Goal: Communication & Community: Ask a question

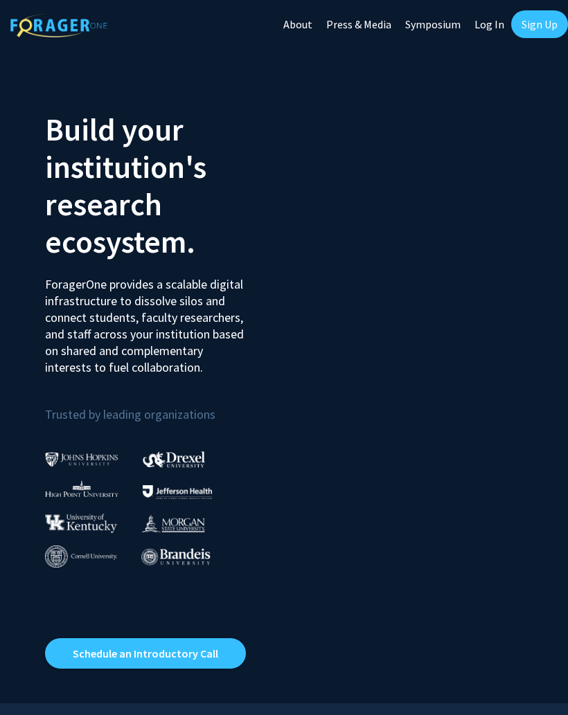
click at [547, 33] on link "Sign Up" at bounding box center [539, 24] width 57 height 28
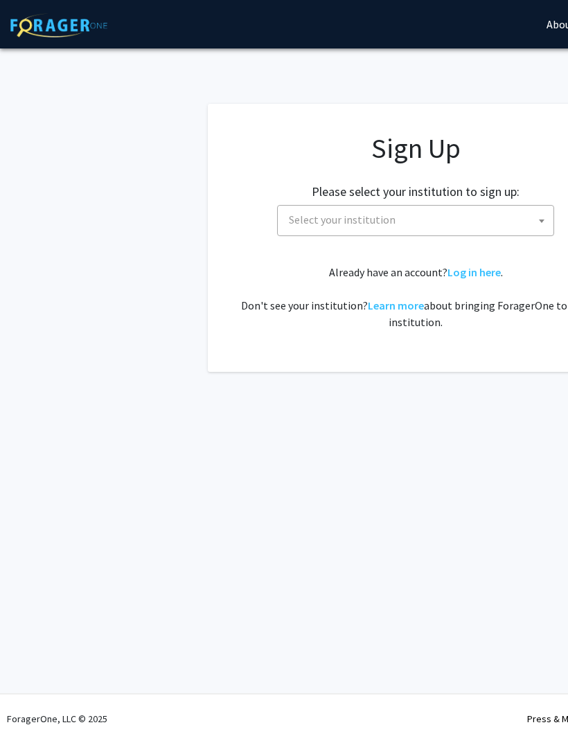
click at [465, 219] on span "Select your institution" at bounding box center [418, 220] width 270 height 28
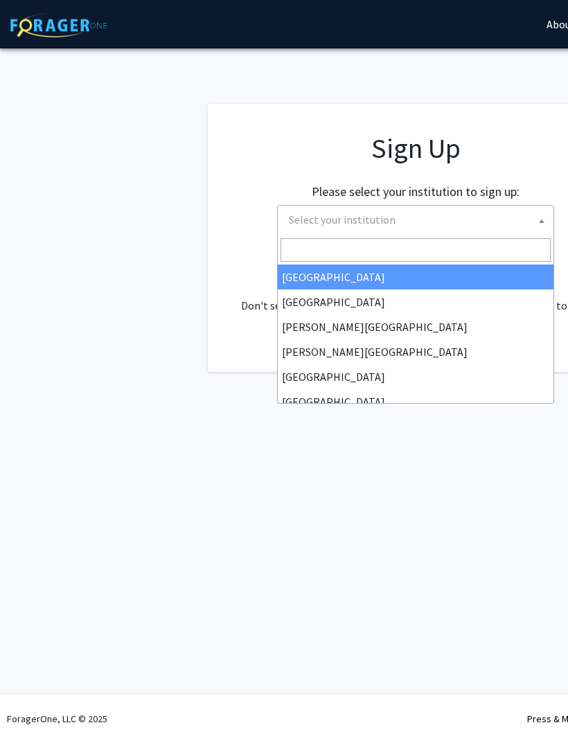
click at [422, 257] on input "Search" at bounding box center [415, 250] width 270 height 24
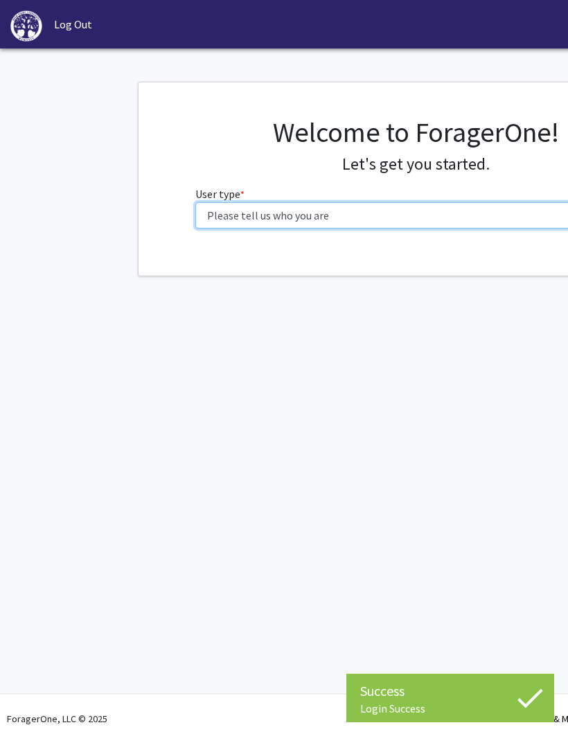
click at [468, 213] on select "Please tell us who you are Undergraduate Student Master's Student Doctoral Cand…" at bounding box center [415, 215] width 441 height 26
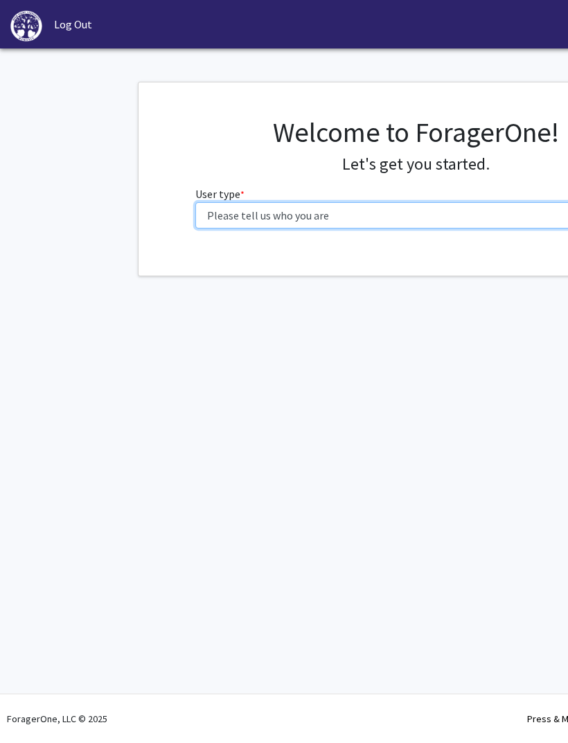
select select "1: undergrad"
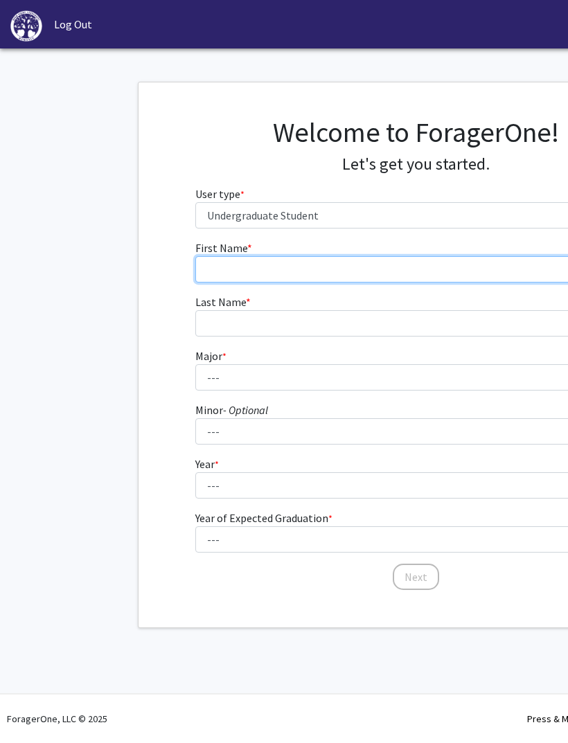
click at [467, 266] on input "First Name * required" at bounding box center [415, 269] width 441 height 26
type input "[PERSON_NAME]"
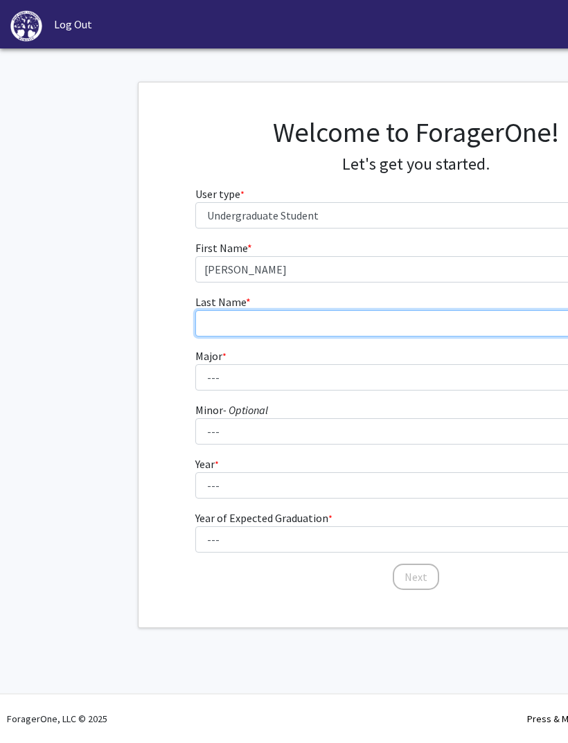
click at [441, 333] on input "Last Name * required" at bounding box center [415, 323] width 441 height 26
type input "[PERSON_NAME]"
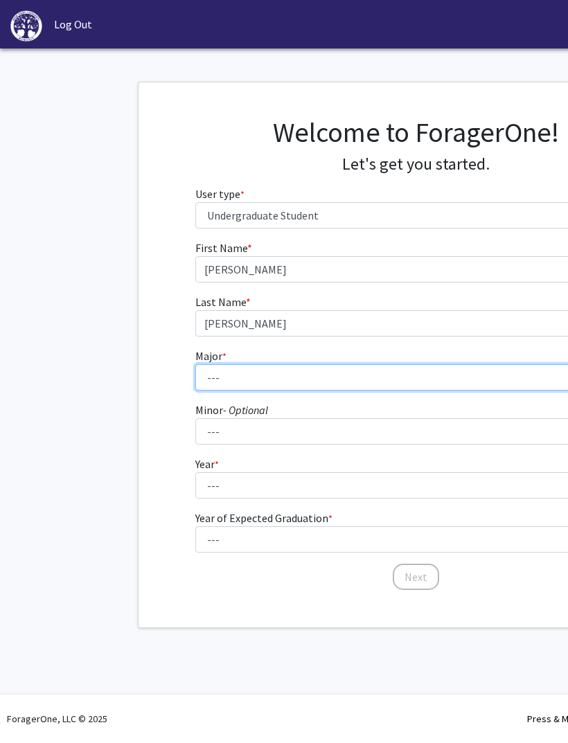
click at [438, 386] on select "--- Accounting Actuarial Science Advertising, Public Relations, and Strategic C…" at bounding box center [415, 377] width 441 height 26
select select "5: 164"
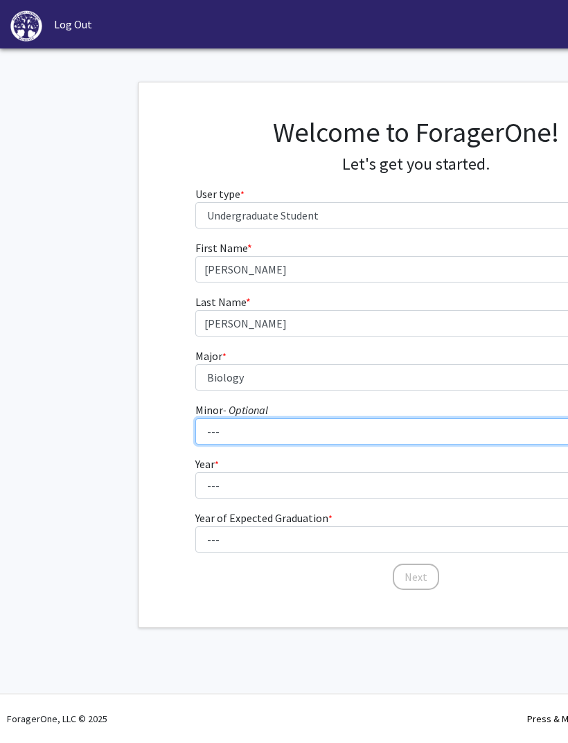
click at [349, 431] on select "--- Anthropology Chinese Civic Responsibility and Social Innovation Criminal Ju…" at bounding box center [415, 431] width 441 height 26
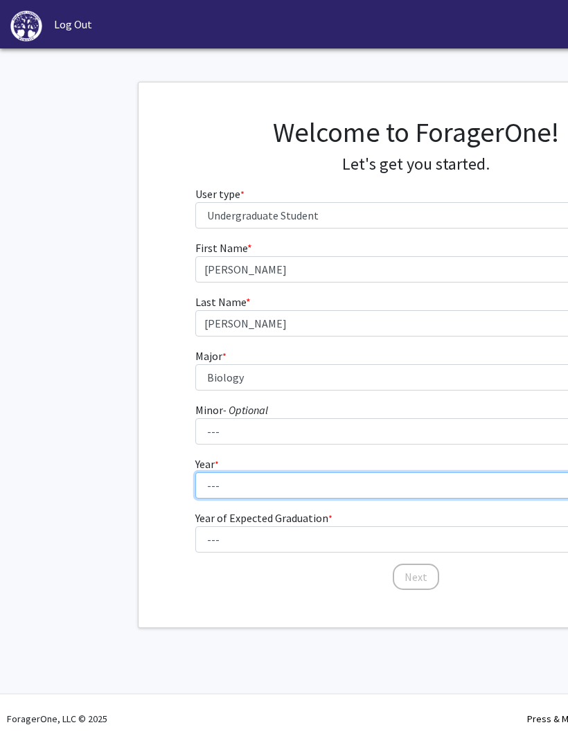
click at [295, 492] on select "--- First-year Sophomore Junior Senior Postbaccalaureate Certificate" at bounding box center [415, 485] width 441 height 26
click at [336, 479] on select "--- First-year Sophomore Junior Senior Postbaccalaureate Certificate" at bounding box center [415, 485] width 441 height 26
select select "2: sophomore"
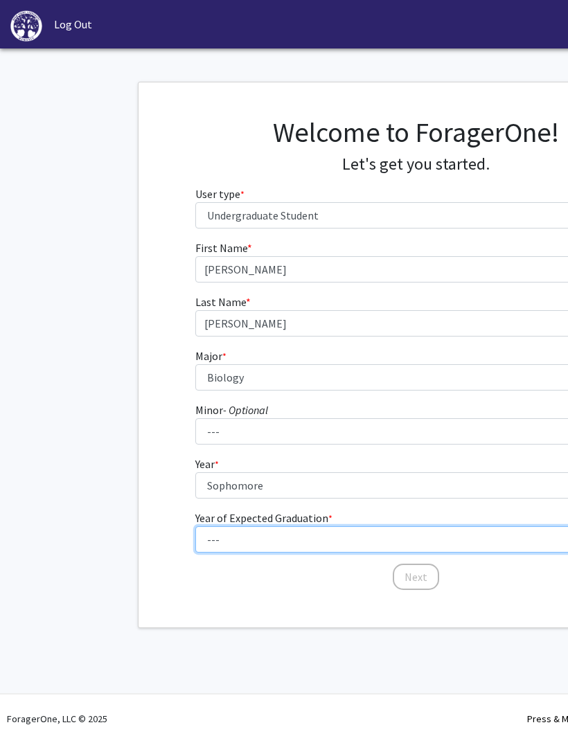
click at [325, 539] on select "--- 2025 2026 2027 2028 2029 2030 2031 2032 2033 2034" at bounding box center [415, 539] width 441 height 26
select select "4: 2028"
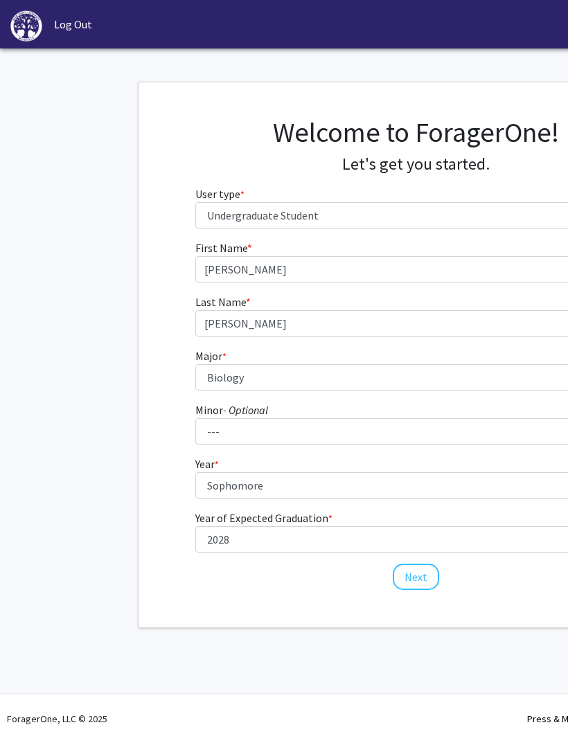
click at [427, 573] on button "Next" at bounding box center [416, 577] width 46 height 26
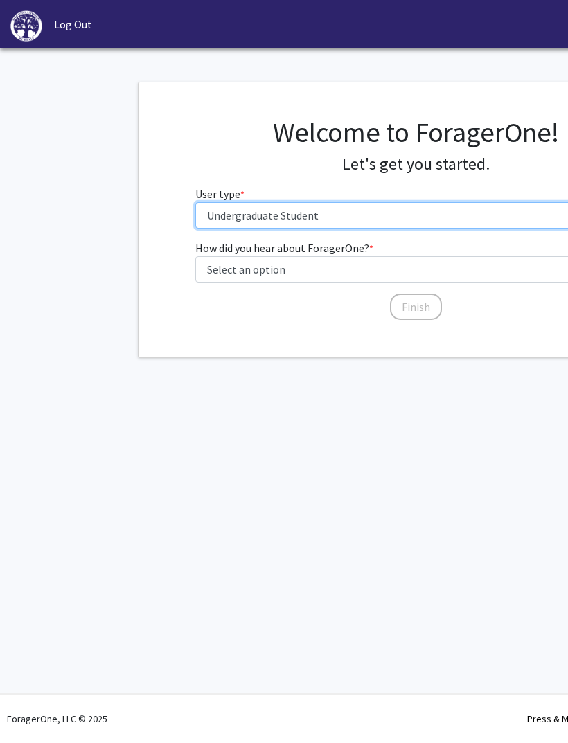
click at [352, 217] on select "Please tell us who you are Undergraduate Student Master's Student Doctoral Cand…" at bounding box center [415, 215] width 441 height 26
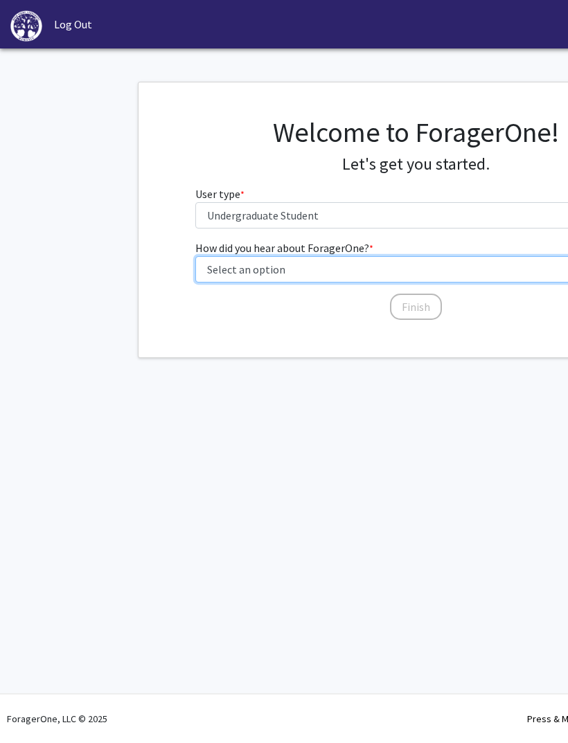
click at [330, 269] on select "Select an option Peer/student recommendation Faculty/staff recommendation Unive…" at bounding box center [415, 269] width 441 height 26
click at [361, 268] on select "Select an option Peer/student recommendation Faculty/staff recommendation Unive…" at bounding box center [415, 269] width 441 height 26
select select "1: peer_recommendation"
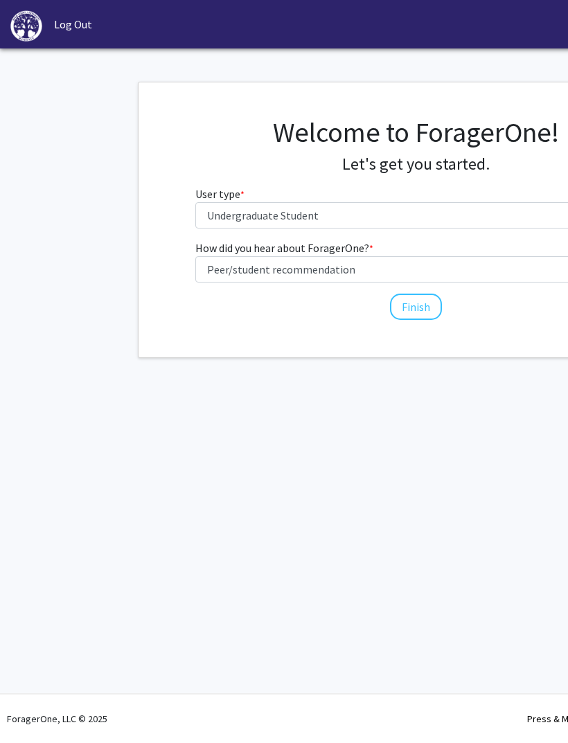
click at [421, 303] on button "Finish" at bounding box center [416, 307] width 52 height 26
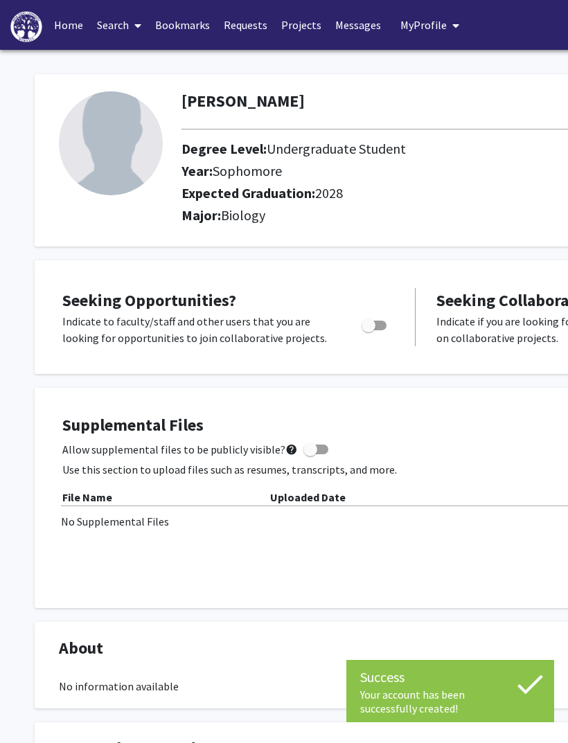
click at [368, 323] on span "Toggle" at bounding box center [368, 326] width 14 height 14
click at [368, 330] on input "Are you actively seeking opportunities?" at bounding box center [368, 330] width 1 height 1
checkbox input "true"
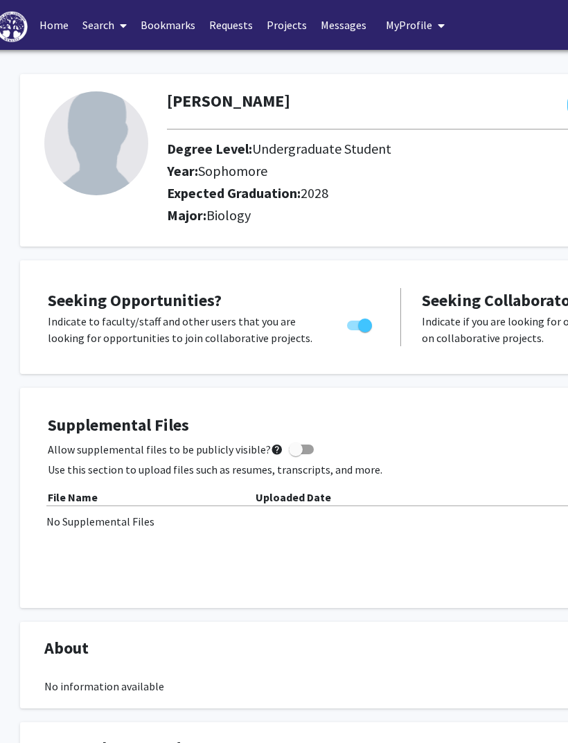
scroll to position [0, 15]
click at [366, 381] on div "Seeking Opportunities? Indicate to faculty/staff and other users that you are l…" at bounding box center [400, 743] width 762 height 966
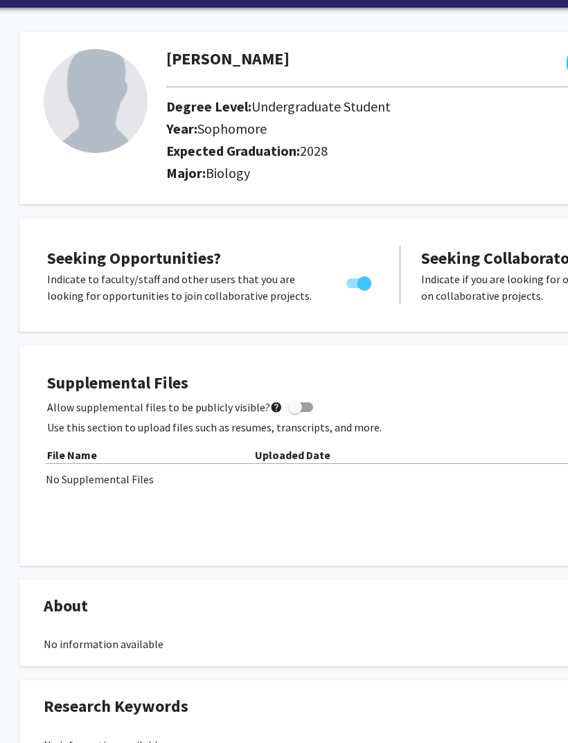
scroll to position [0, 15]
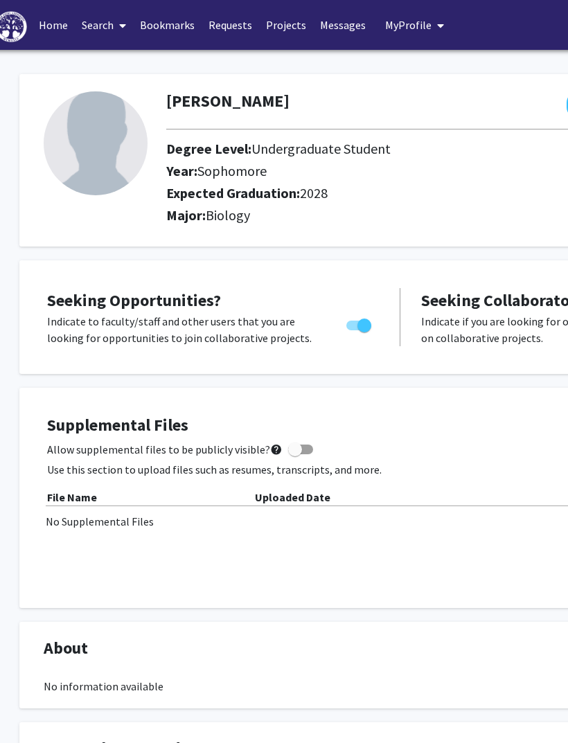
click at [105, 25] on link "Search" at bounding box center [104, 25] width 58 height 48
click at [136, 64] on span "Faculty/Staff" at bounding box center [126, 64] width 102 height 28
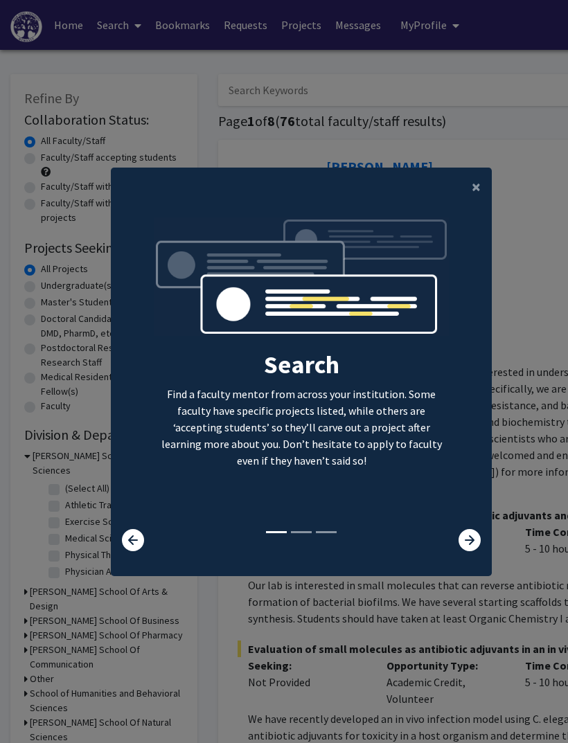
click at [480, 197] on span "×" at bounding box center [476, 186] width 9 height 21
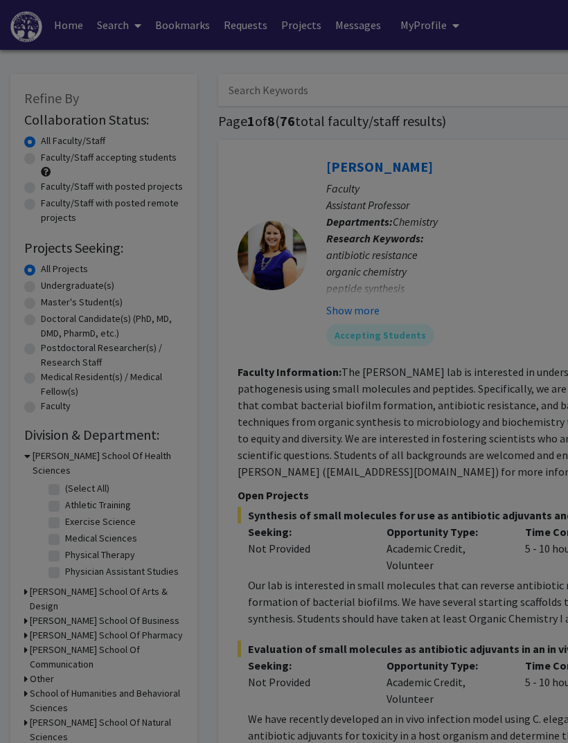
click at [472, 195] on div "Search Find a faculty mentor from across your institution. Some faculty have sp…" at bounding box center [300, 197] width 379 height 312
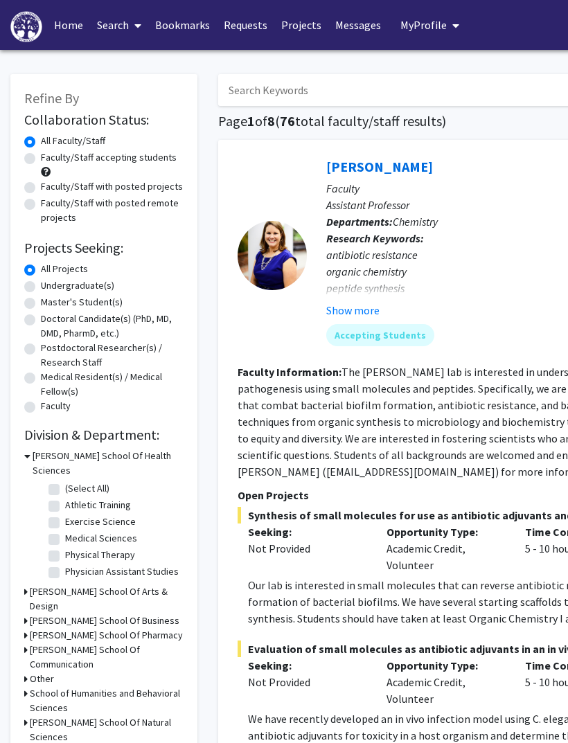
click at [126, 158] on label "Faculty/Staff accepting students" at bounding box center [109, 157] width 136 height 15
click at [50, 158] on input "Faculty/Staff accepting students" at bounding box center [45, 154] width 9 height 9
radio input "true"
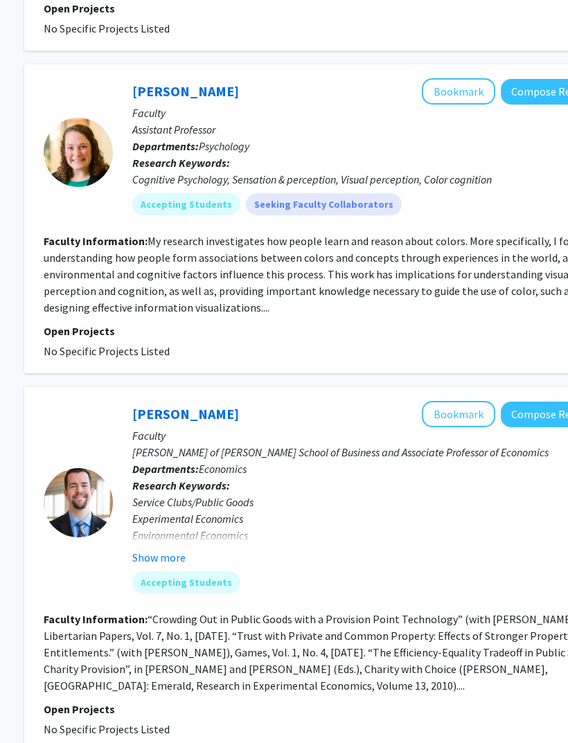
scroll to position [4258, 194]
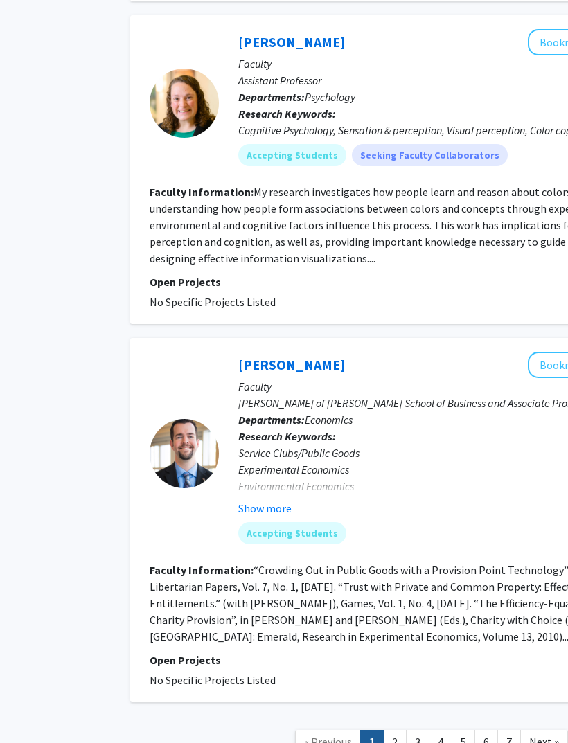
click at [400, 730] on link "2" at bounding box center [395, 742] width 24 height 24
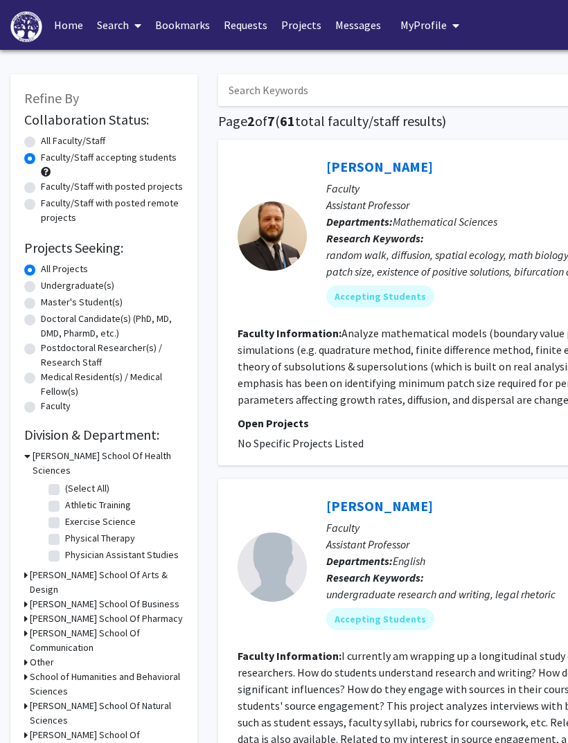
click at [87, 290] on label "Undergraduate(s)" at bounding box center [77, 285] width 73 height 15
click at [50, 287] on input "Undergraduate(s)" at bounding box center [45, 282] width 9 height 9
radio input "true"
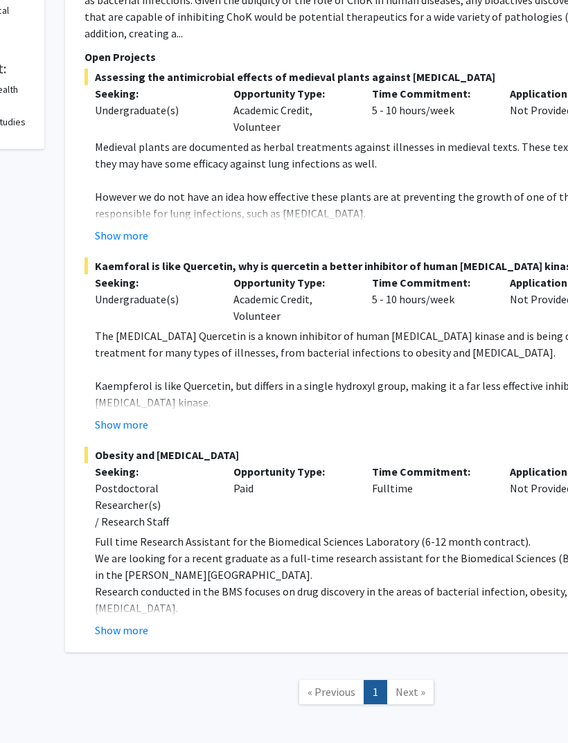
scroll to position [366, 170]
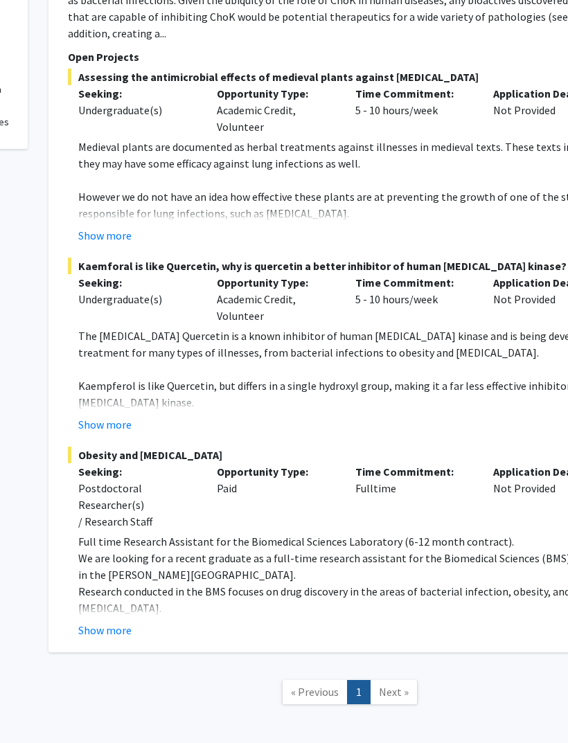
click at [120, 622] on button "Show more" at bounding box center [104, 630] width 53 height 17
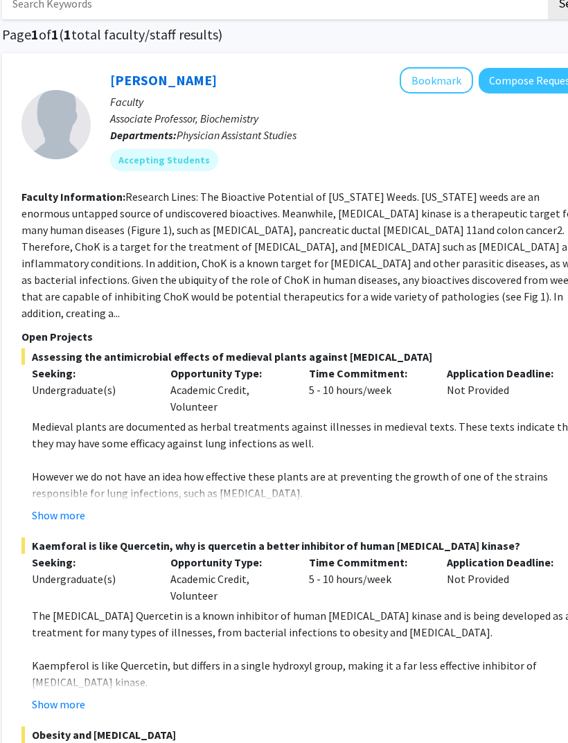
scroll to position [84, 215]
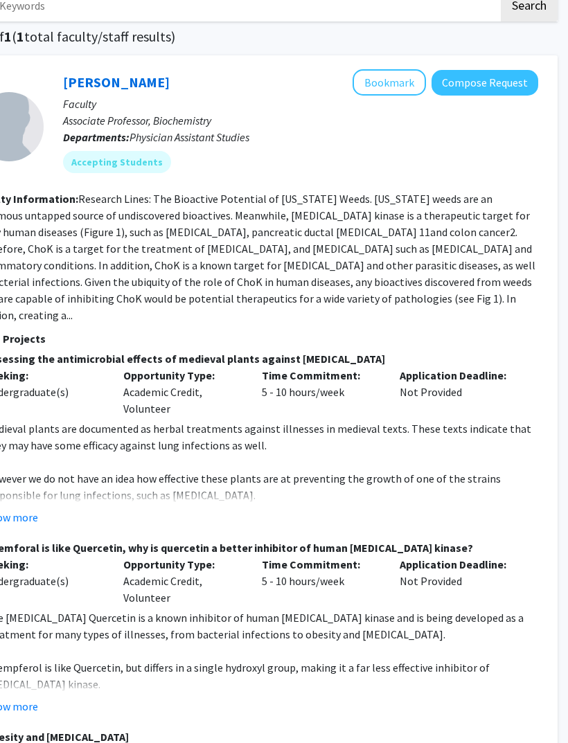
click at [493, 84] on button "Compose Request" at bounding box center [484, 83] width 107 height 26
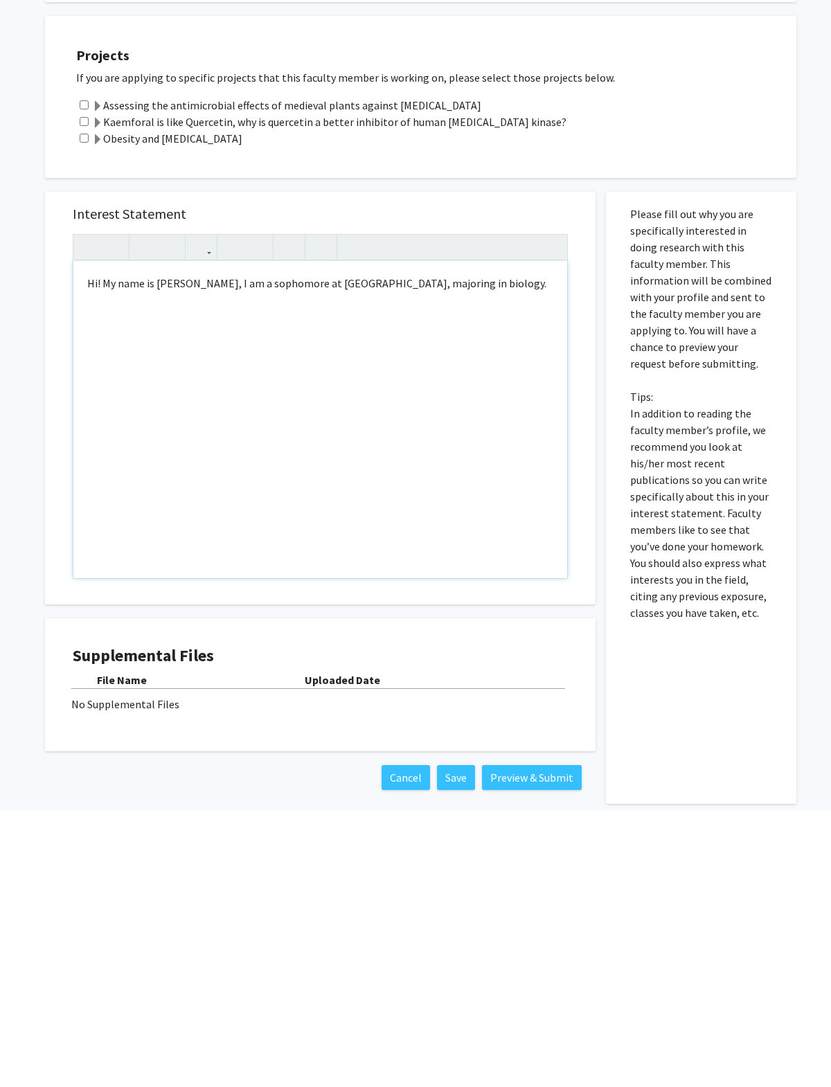
scroll to position [612, 0]
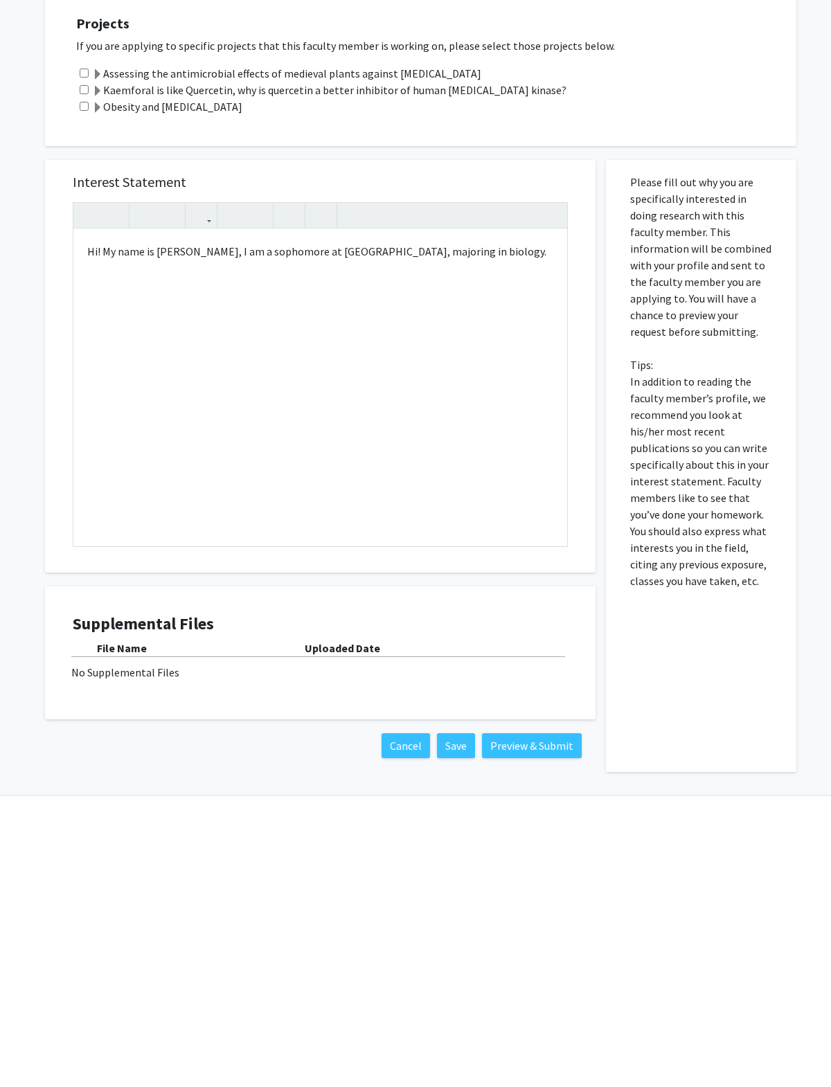
click at [348, 742] on div "Uploaded Date" at bounding box center [436, 924] width 263 height 17
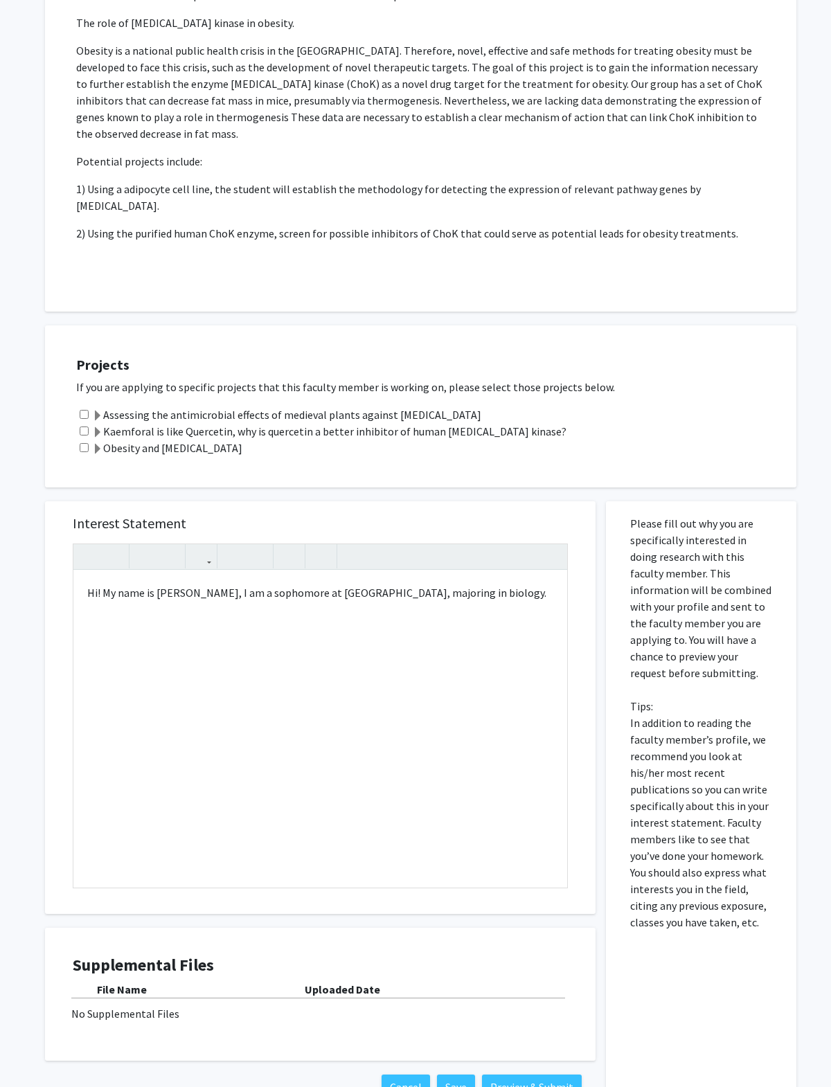
click at [163, 742] on div "No Supplemental Files" at bounding box center [320, 1014] width 498 height 17
click at [488, 674] on div "Hi! My name is [PERSON_NAME], I am a sophomore at [GEOGRAPHIC_DATA], majoring i…" at bounding box center [320, 729] width 494 height 317
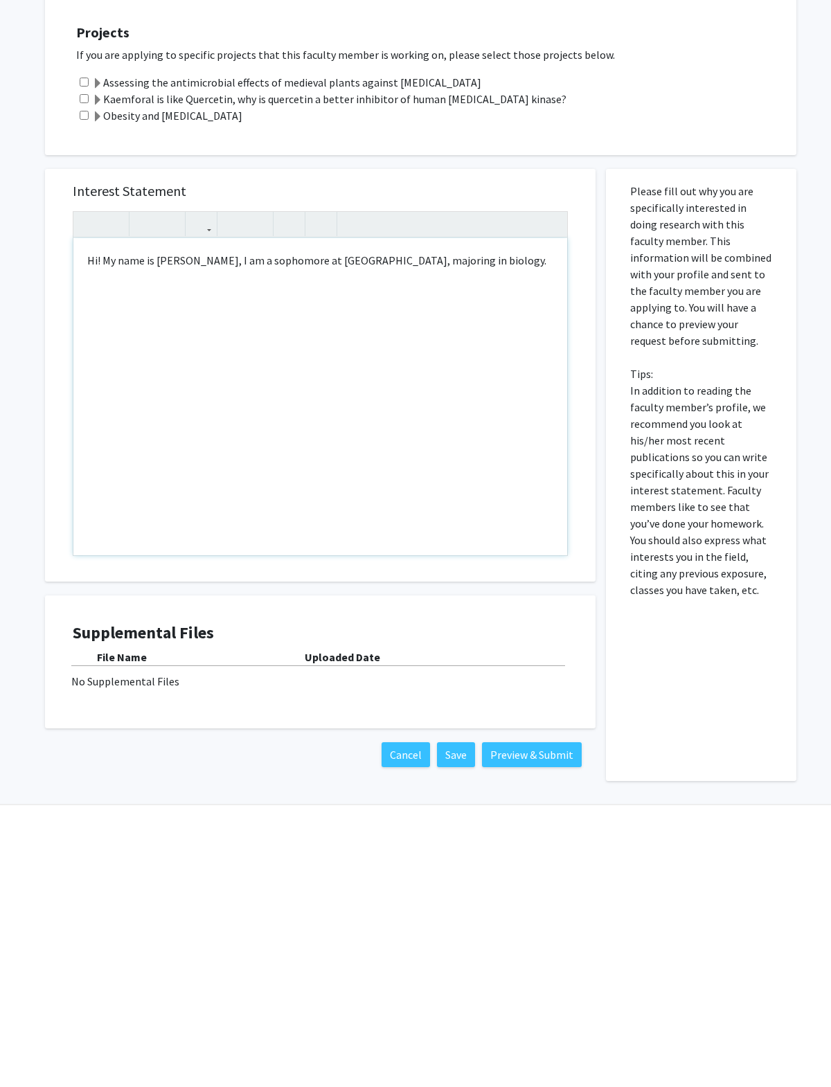
scroll to position [612, 0]
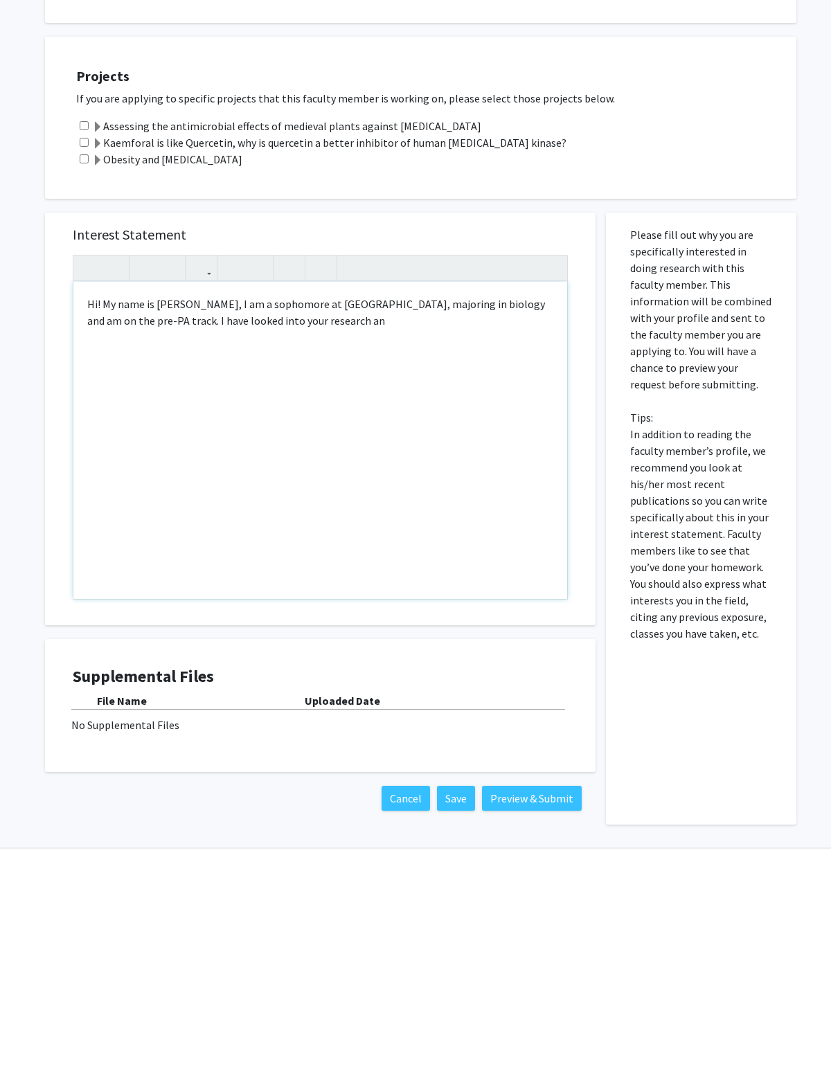
type textarea "Hi! My name is [PERSON_NAME], I am a sophomore at [GEOGRAPHIC_DATA], majoring i…"
